Goal: Navigation & Orientation: Find specific page/section

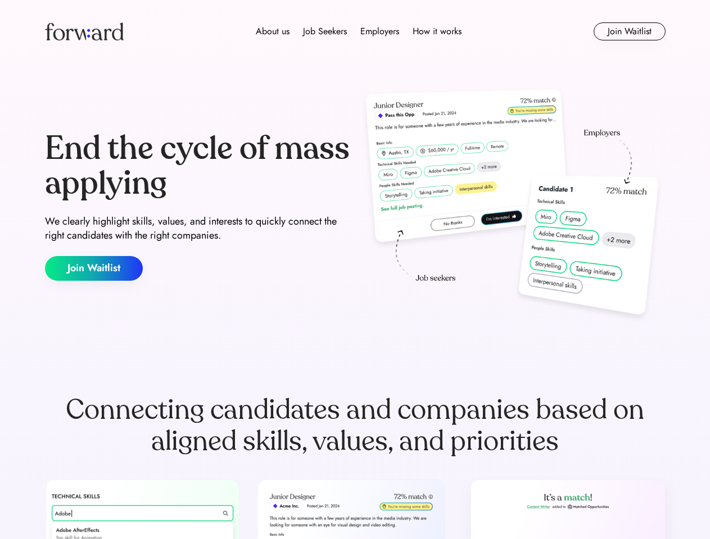
click at [355, 270] on div "End the cycle of mass applying We clearly highlight skills, values, and interes…" at bounding box center [355, 206] width 620 height 242
click at [355, 31] on div "About us Job Seekers Employers How it works" at bounding box center [358, 31] width 443 height 13
click at [84, 31] on img at bounding box center [84, 31] width 79 height 18
click at [358, 31] on div "About us Job Seekers Employers How it works" at bounding box center [358, 31] width 443 height 13
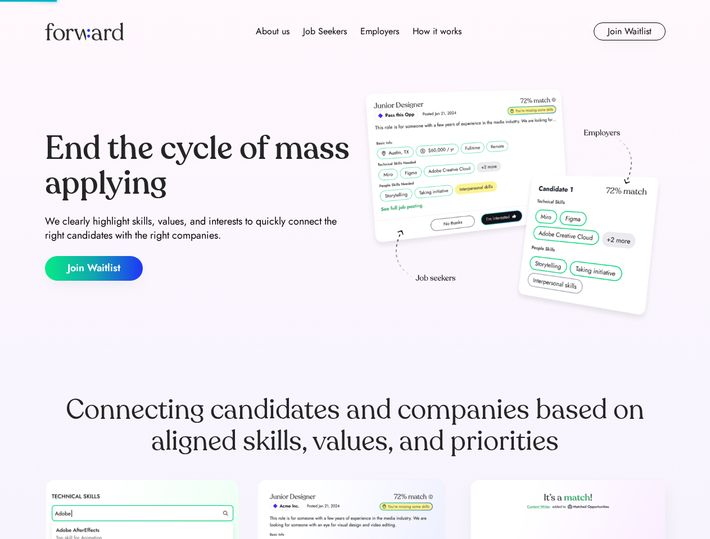
click at [273, 31] on div "About us" at bounding box center [273, 31] width 34 height 13
click at [325, 31] on div "Job Seekers" at bounding box center [325, 31] width 44 height 13
